Goal: Task Accomplishment & Management: Use online tool/utility

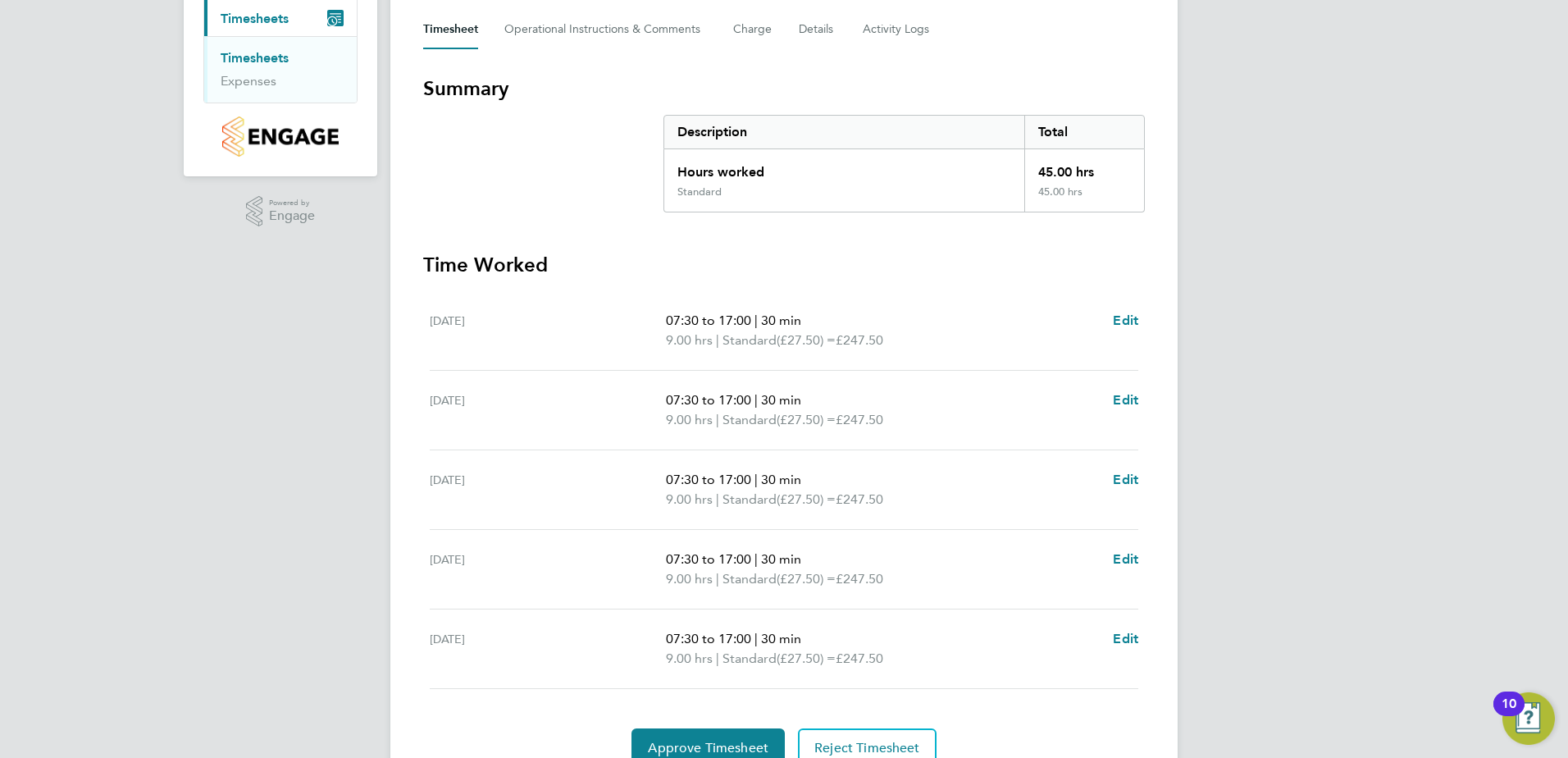
scroll to position [308, 0]
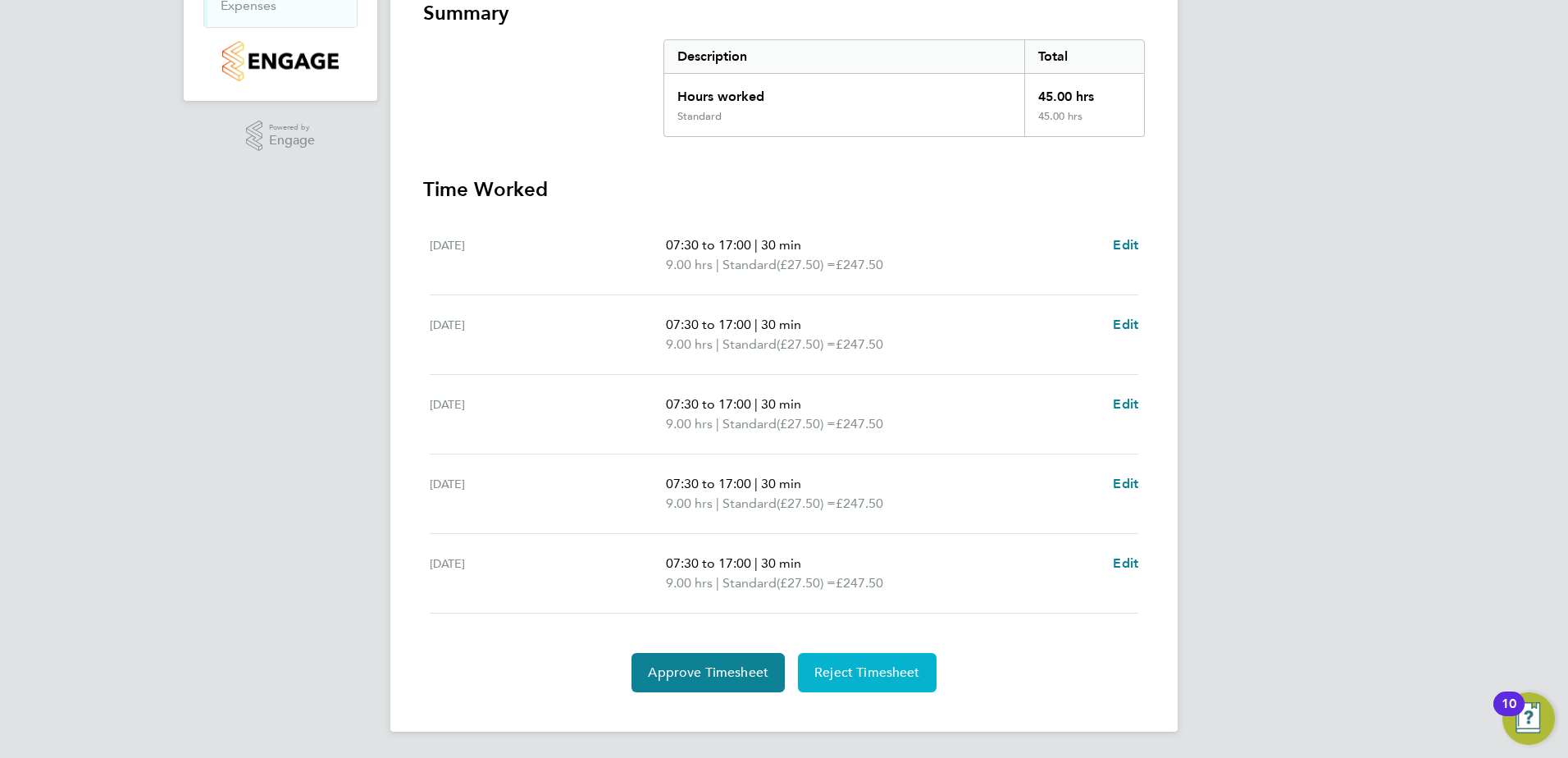
click at [885, 663] on button "Reject Timesheet" at bounding box center [867, 672] width 139 height 39
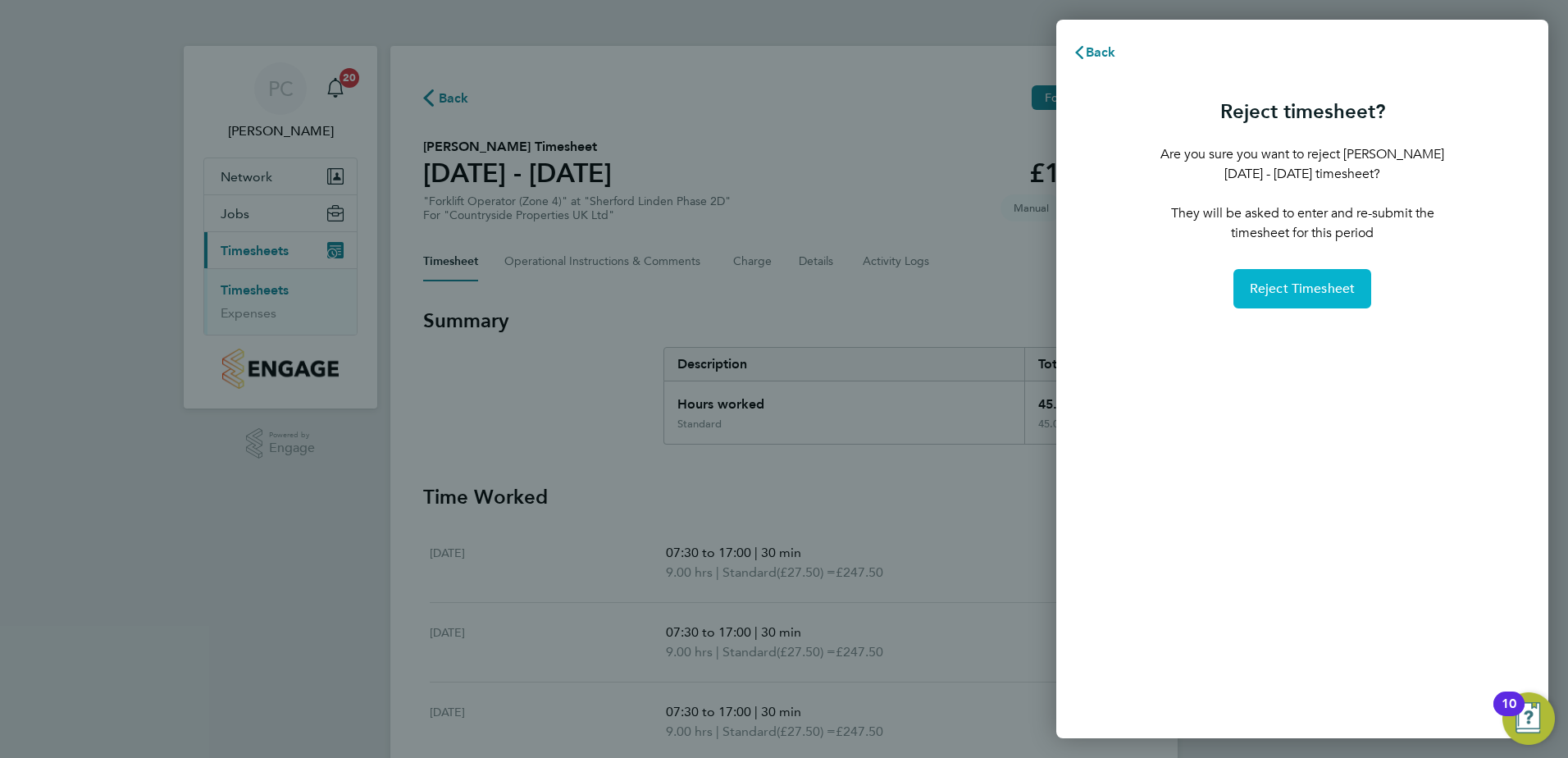
click at [1247, 283] on button "Reject Timesheet" at bounding box center [1303, 288] width 139 height 39
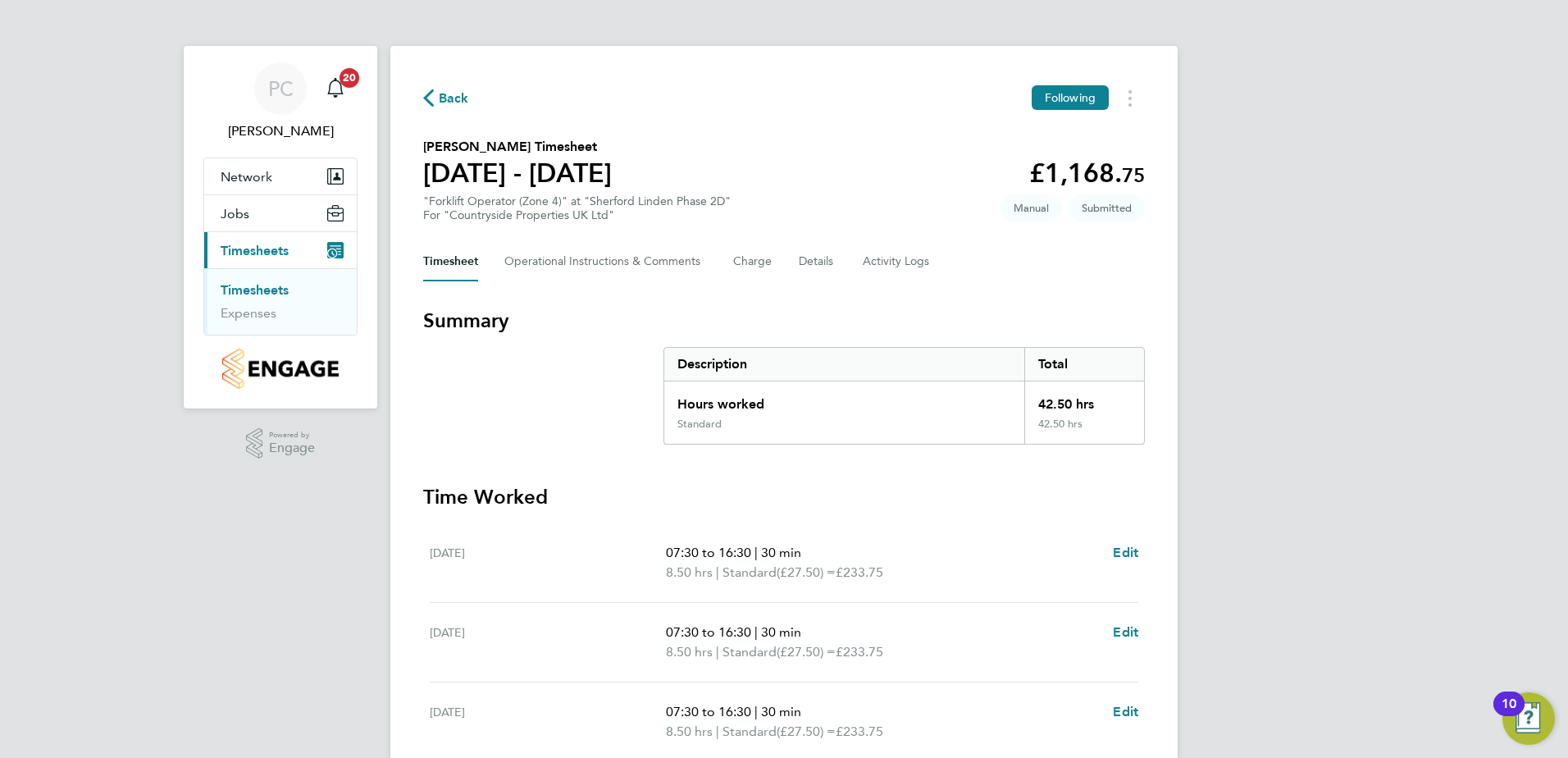
scroll to position [308, 0]
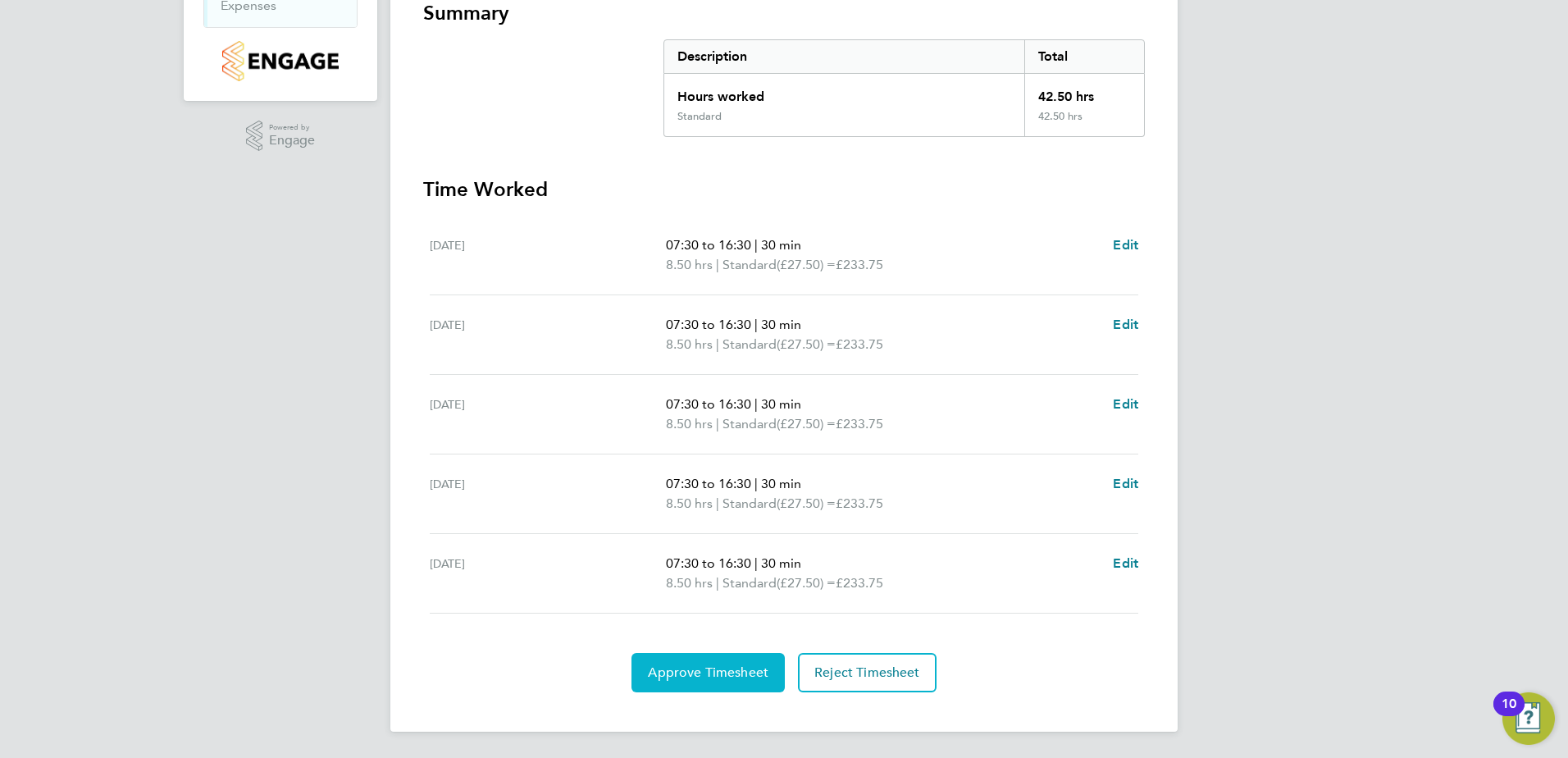
click at [698, 667] on span "Approve Timesheet" at bounding box center [708, 673] width 121 height 16
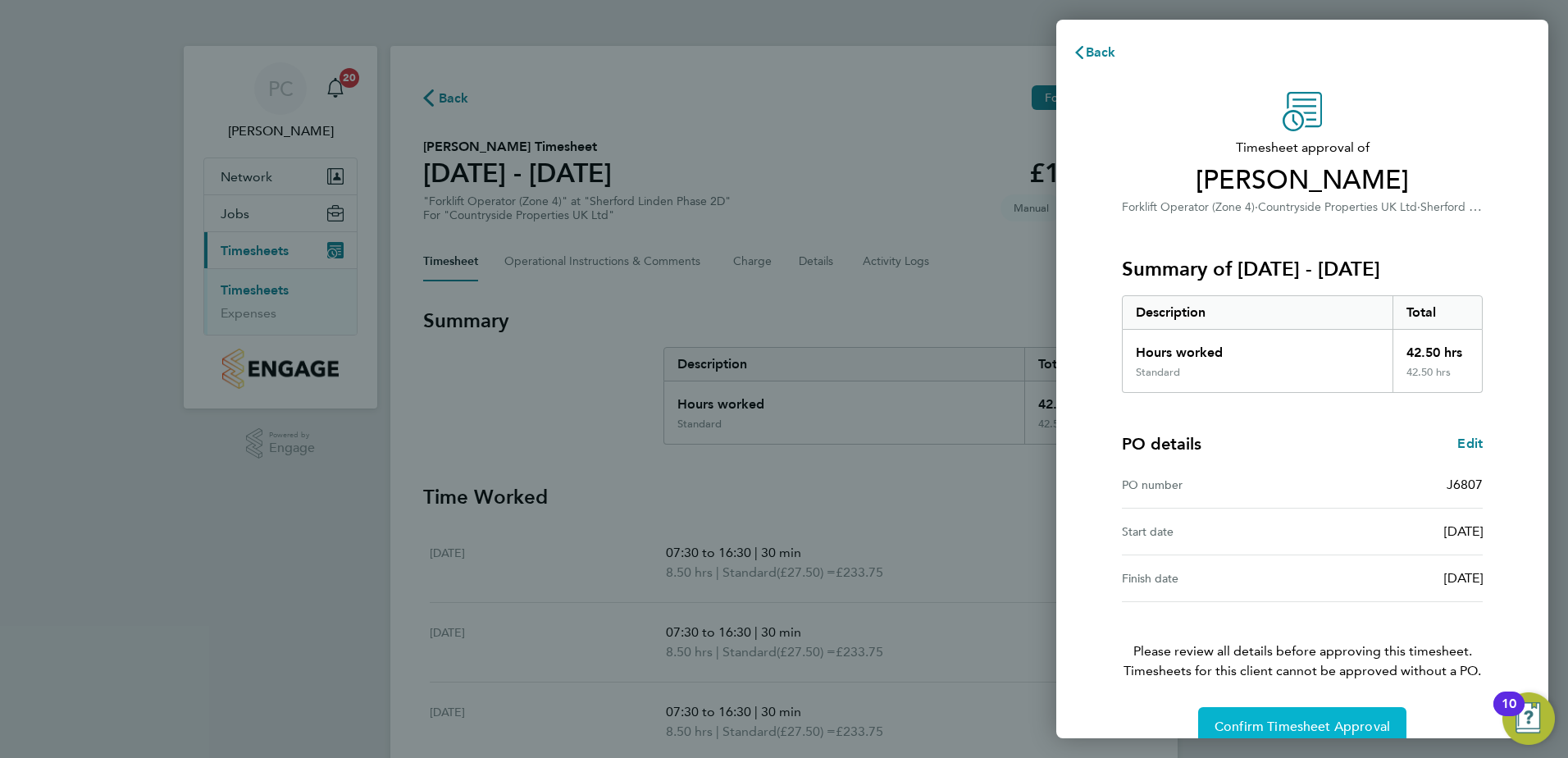
click at [1271, 726] on span "Confirm Timesheet Approval" at bounding box center [1302, 727] width 175 height 16
